Goal: Task Accomplishment & Management: Use online tool/utility

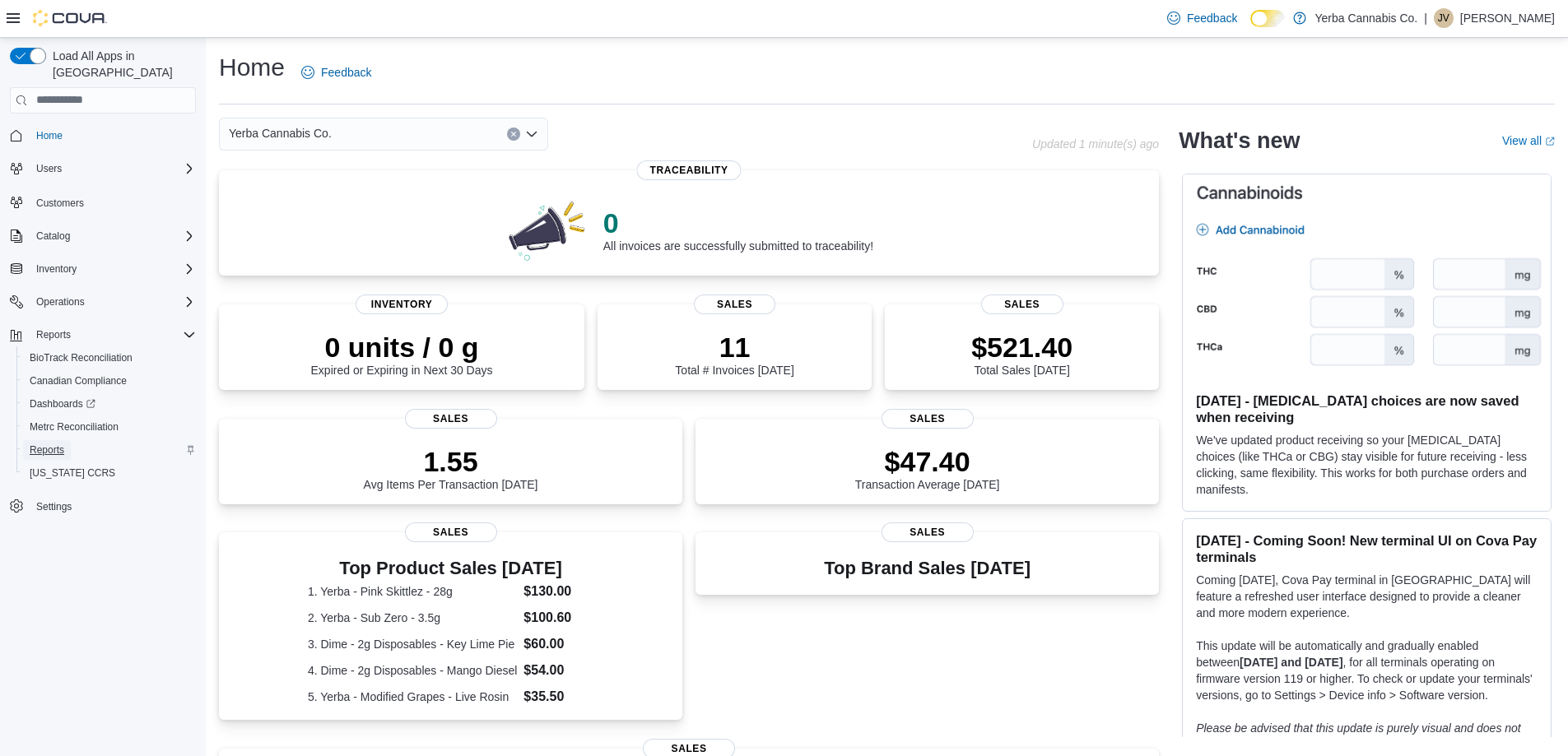
click at [47, 443] on span "Reports" at bounding box center [47, 449] width 35 height 13
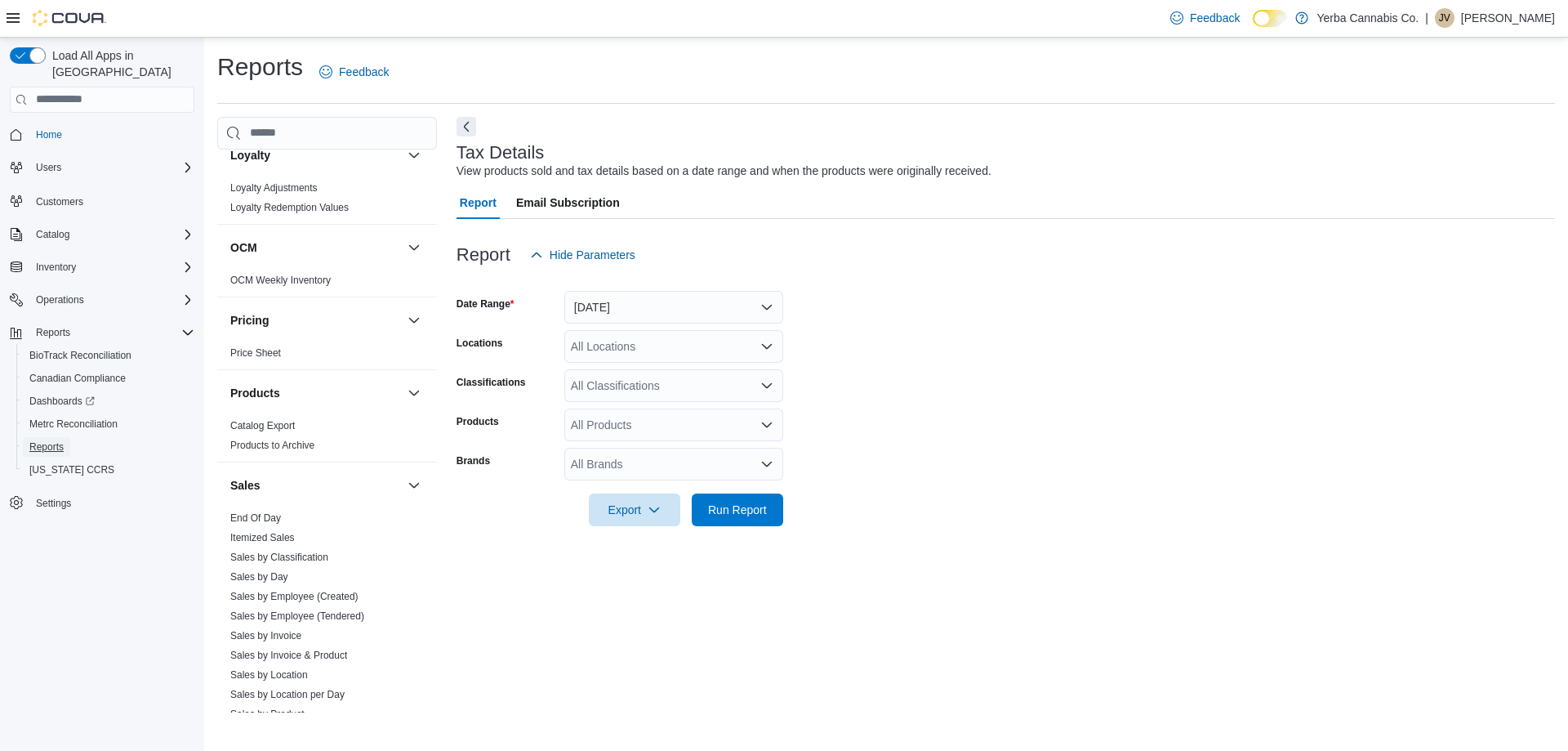
scroll to position [981, 0]
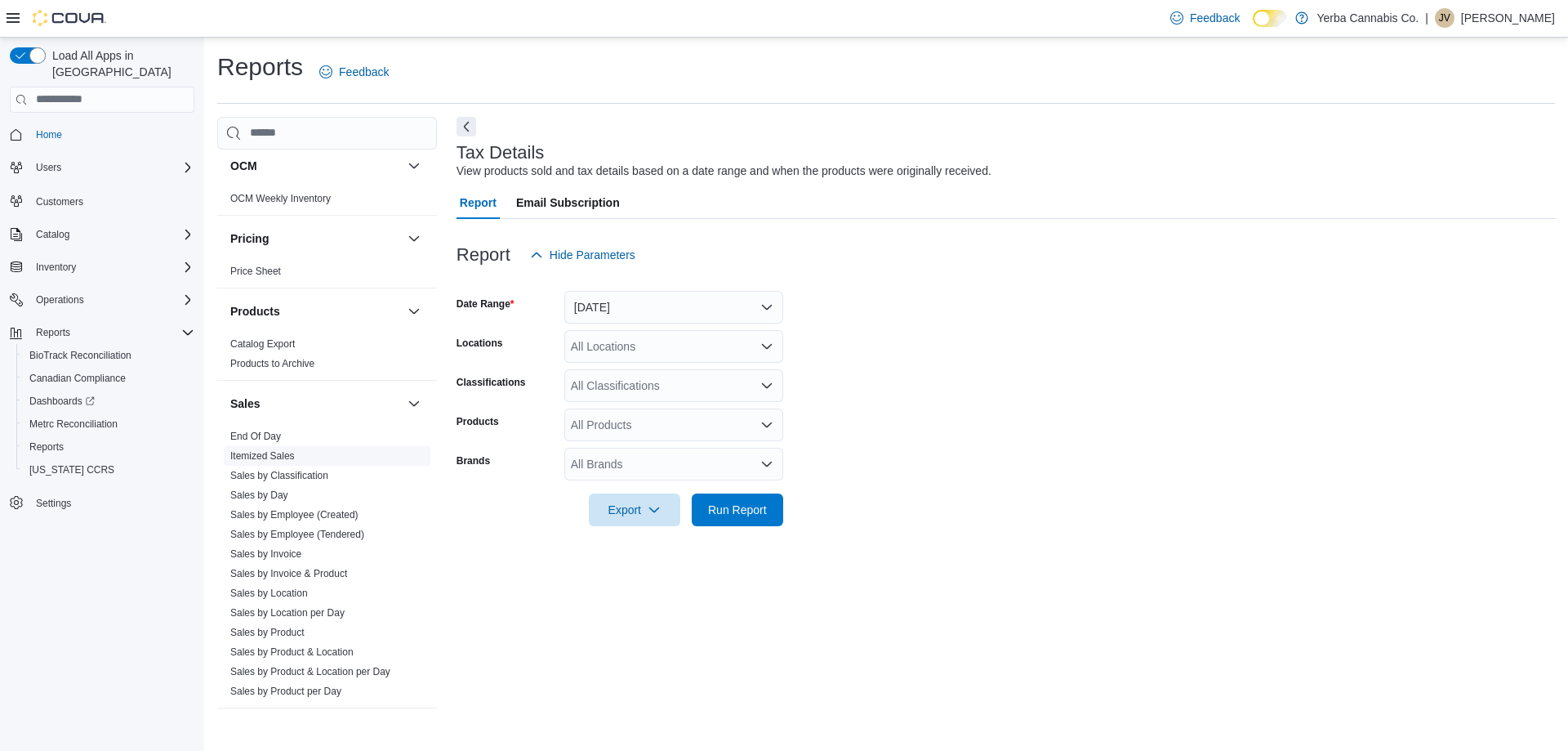
click at [278, 457] on link "Itemized Sales" at bounding box center [262, 456] width 64 height 11
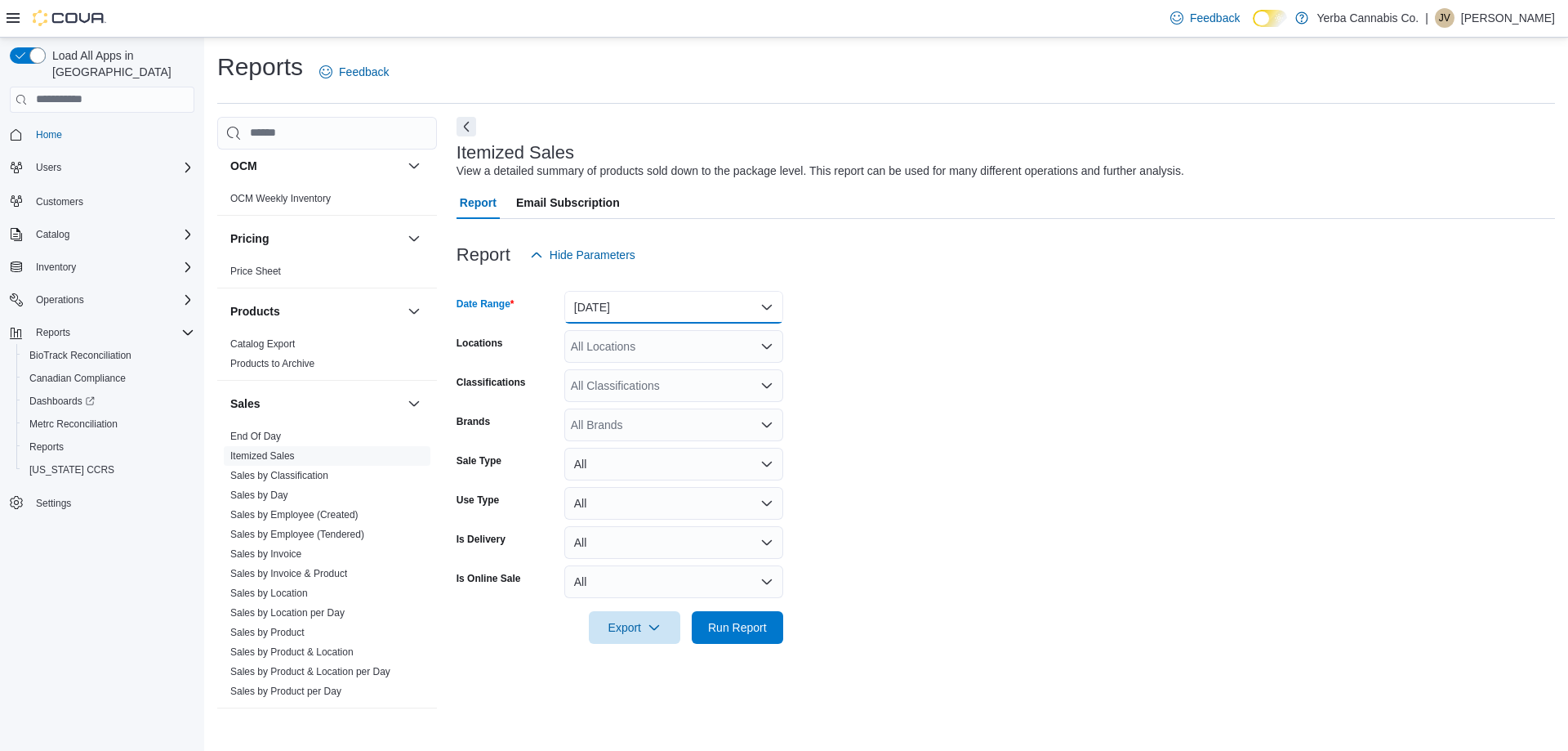
click at [724, 312] on button "[DATE]" at bounding box center [673, 307] width 219 height 33
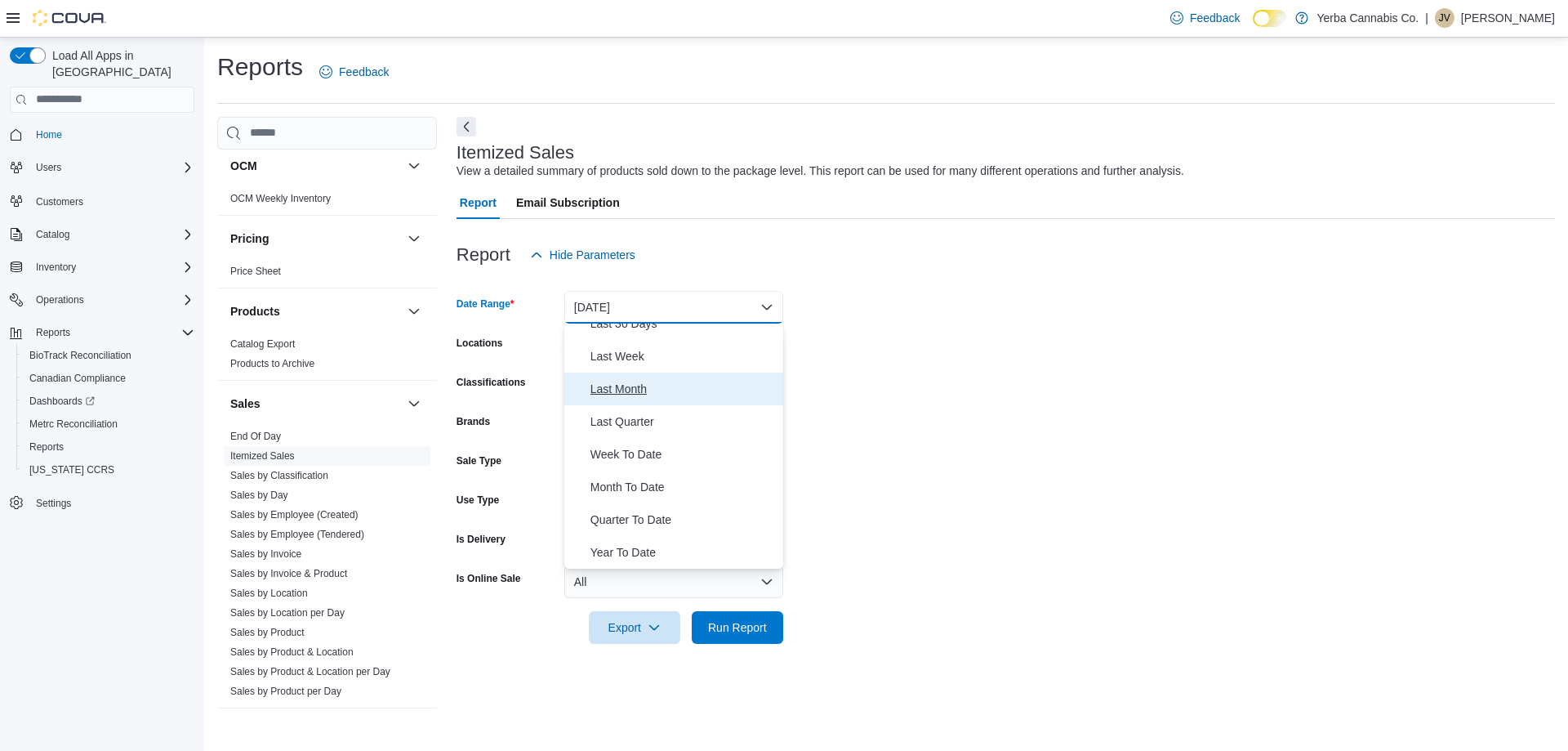
click at [626, 388] on span "Last Month" at bounding box center [683, 389] width 186 height 20
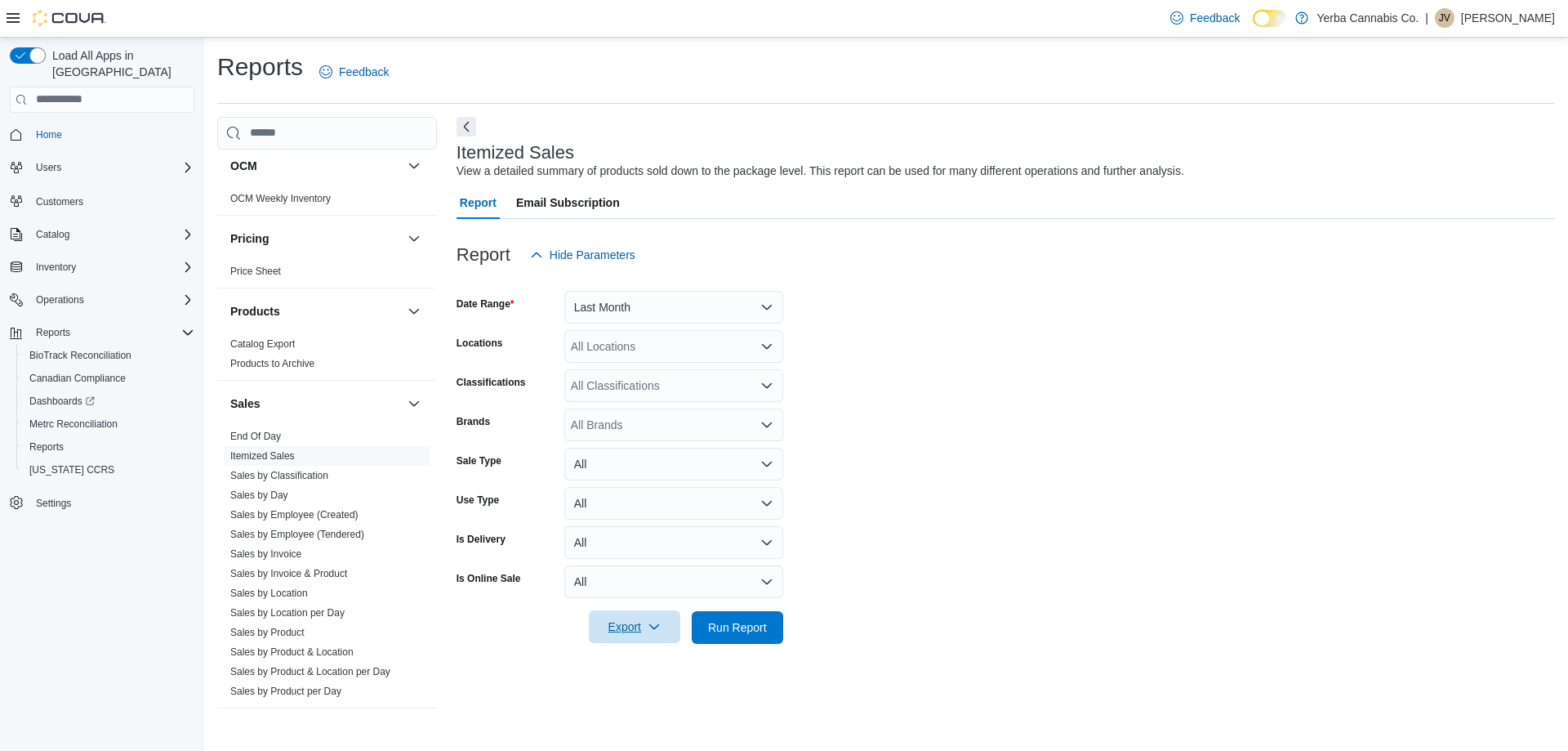
click at [632, 627] on span "Export" at bounding box center [635, 627] width 72 height 33
click at [628, 527] on span "Export to Excel" at bounding box center [637, 529] width 74 height 13
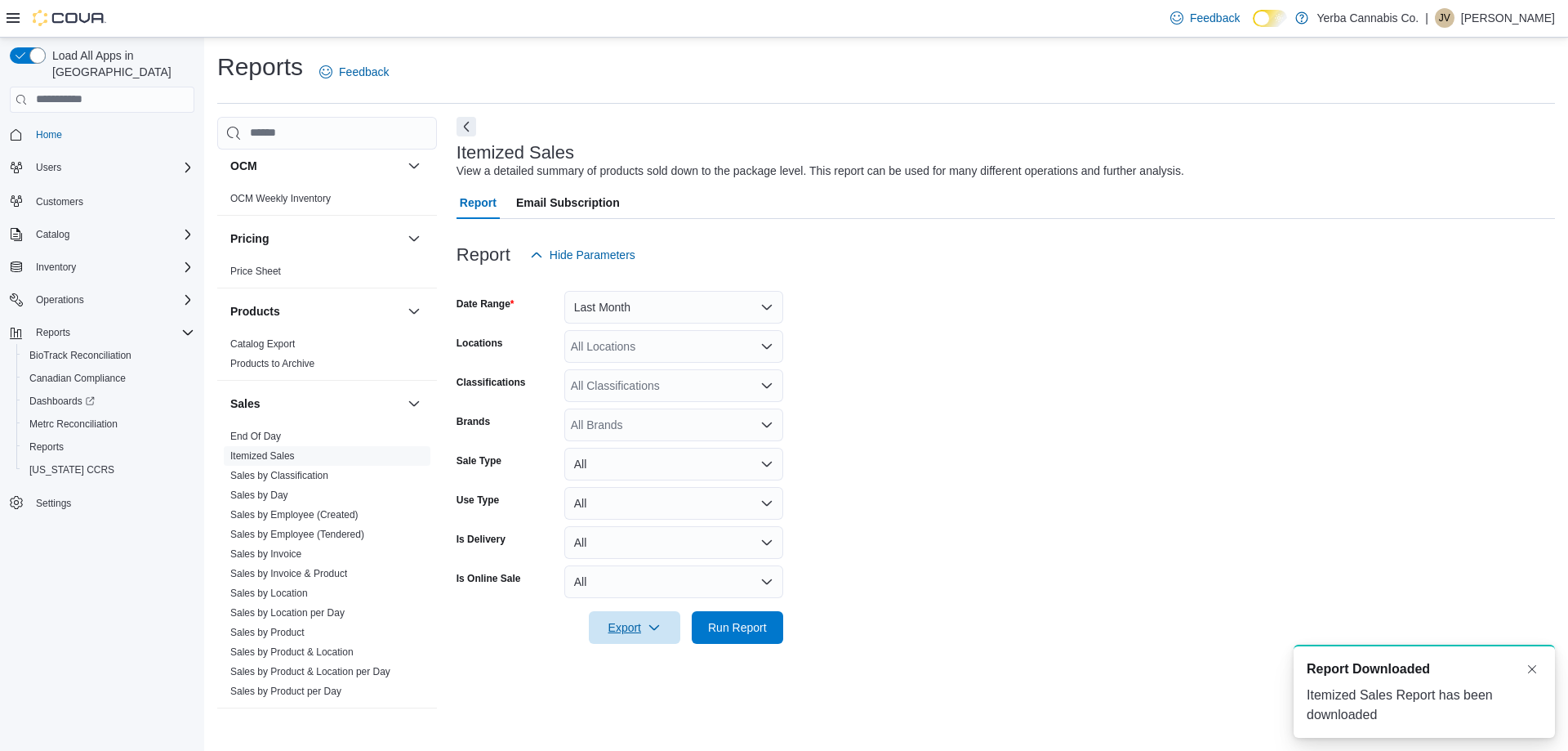
scroll to position [0, 0]
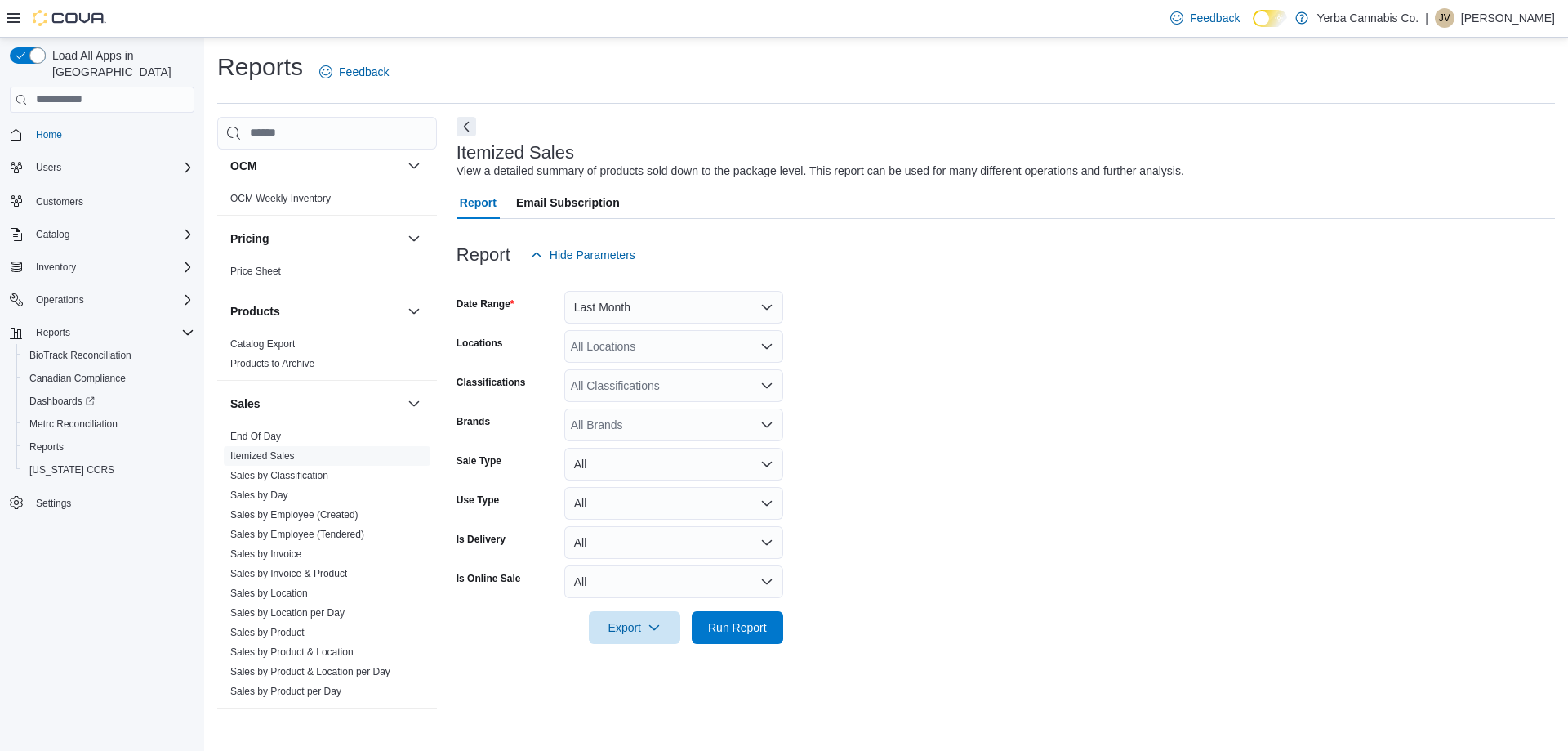
click at [1477, 17] on p "[PERSON_NAME]" at bounding box center [1507, 18] width 93 height 20
click at [1444, 162] on span "Sign Out" at bounding box center [1449, 159] width 44 height 16
